Goal: Transaction & Acquisition: Purchase product/service

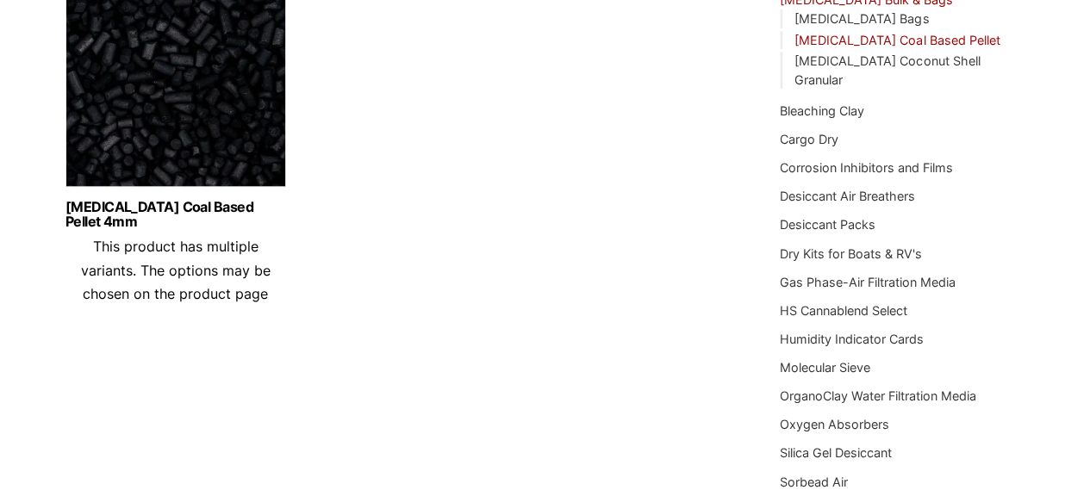
scroll to position [263, 0]
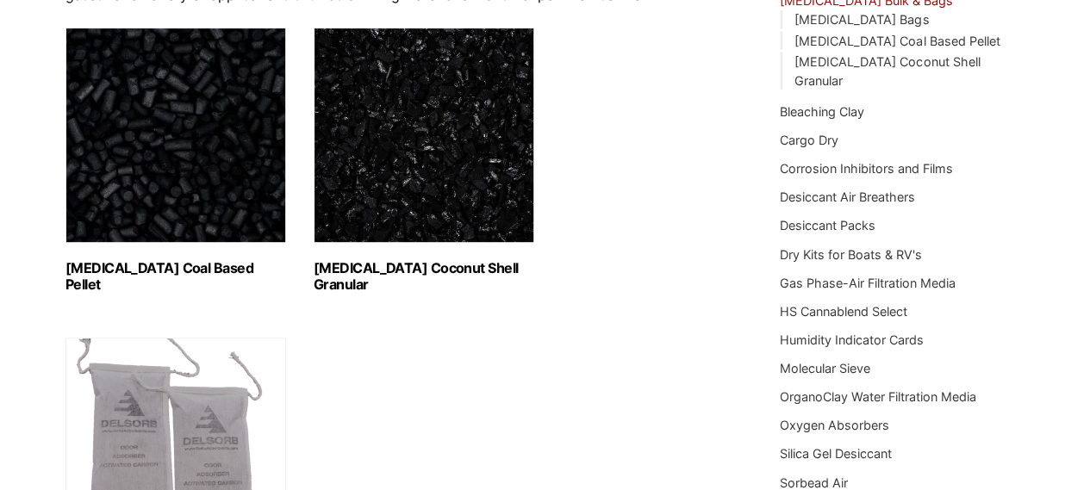
scroll to position [257, 0]
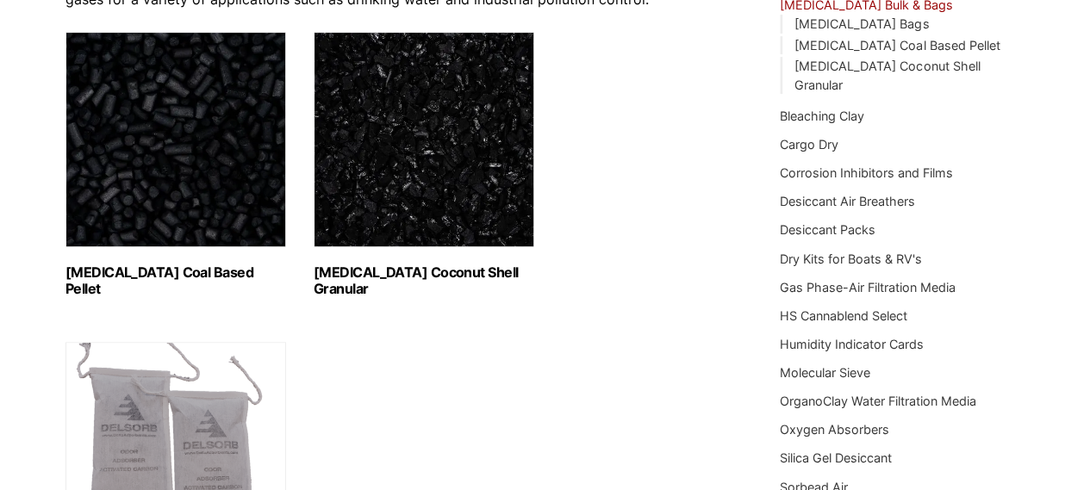
click at [224, 177] on img "Visit product category Activated Carbon Coal Based Pellet" at bounding box center [175, 139] width 221 height 215
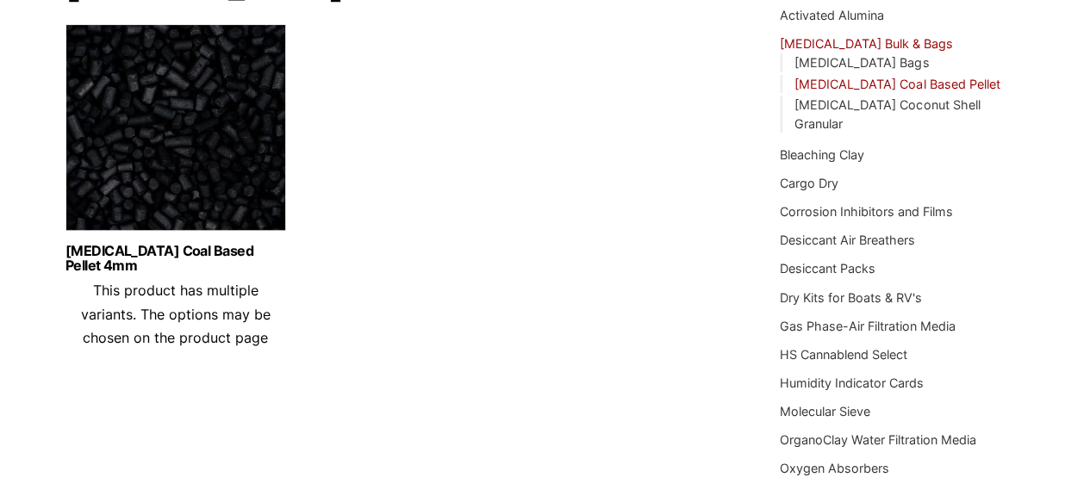
scroll to position [186, 0]
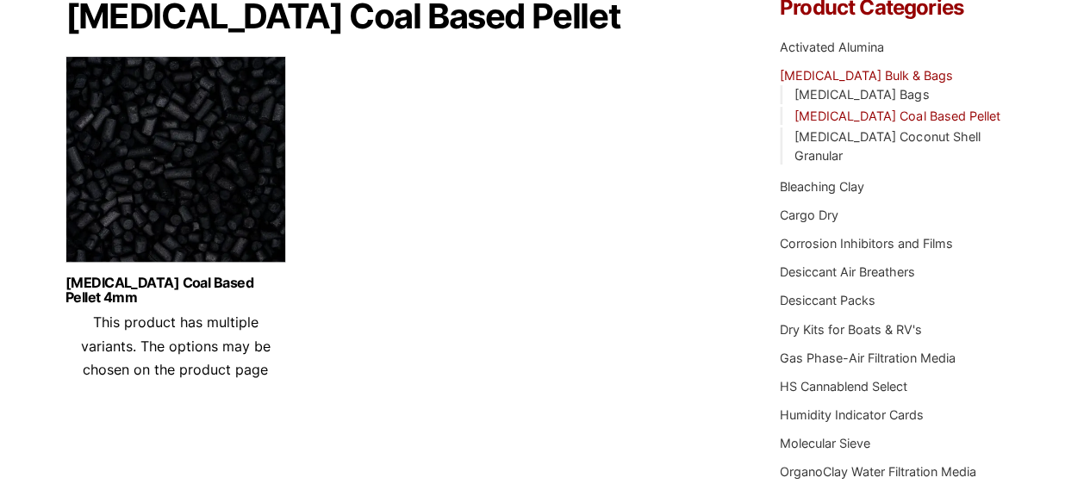
click at [187, 188] on img at bounding box center [175, 163] width 221 height 215
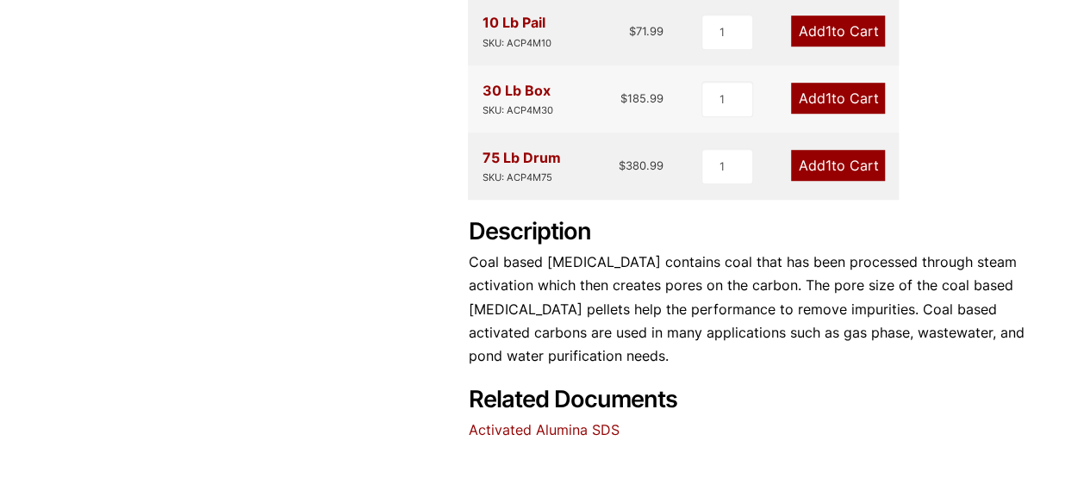
scroll to position [583, 0]
